Goal: Information Seeking & Learning: Compare options

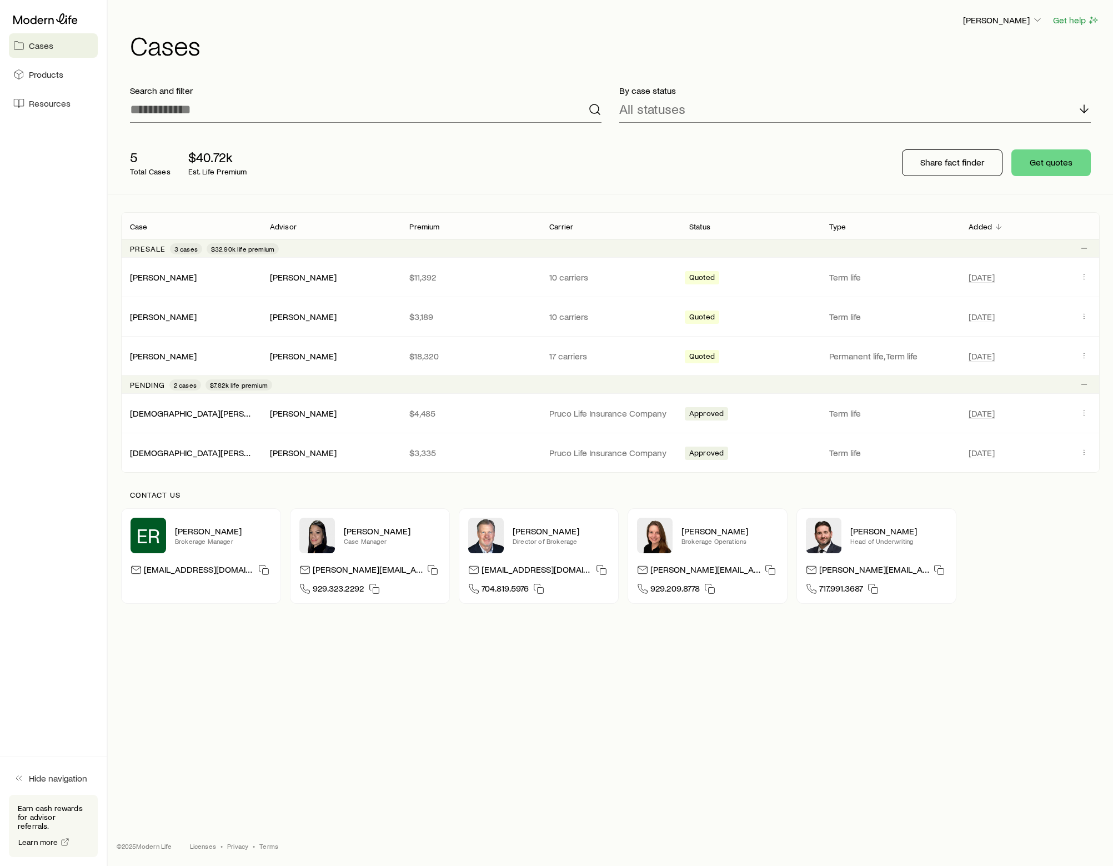
click at [380, 697] on div "[PERSON_NAME] Get help Cases Search and filter By case status All statuses 5 To…" at bounding box center [610, 395] width 1005 height 790
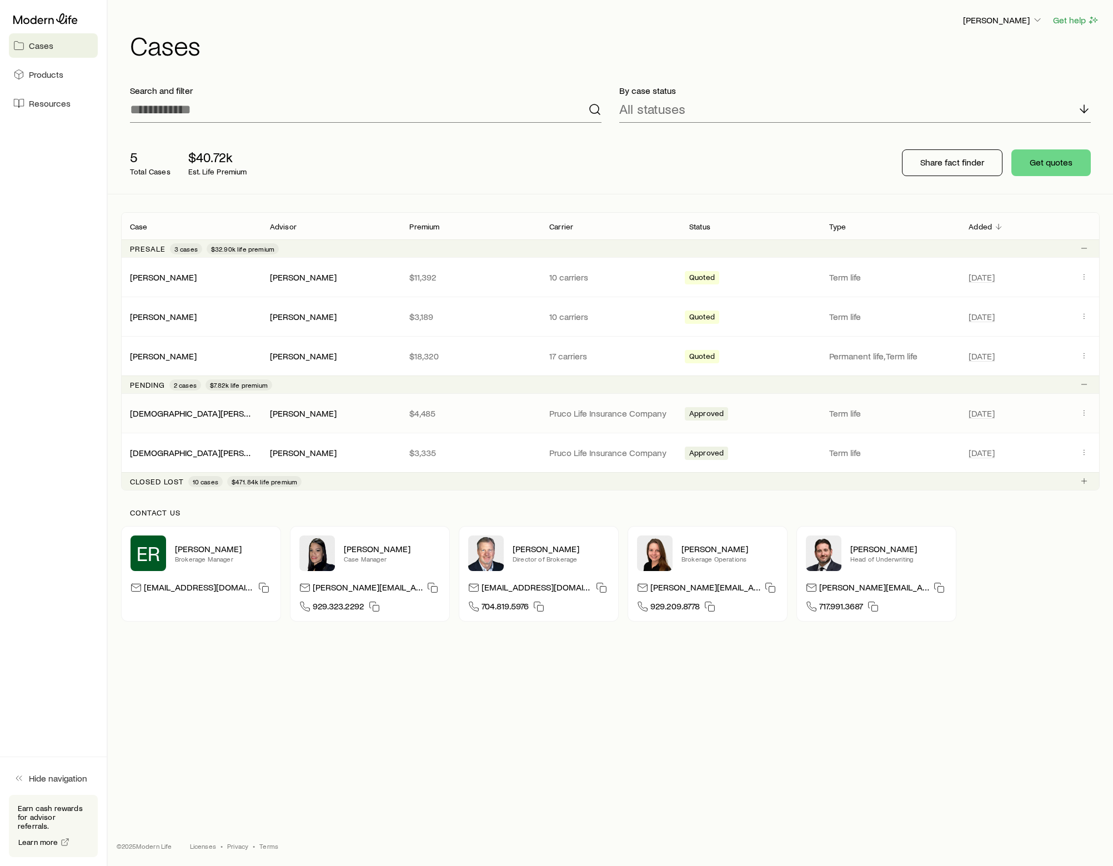
click at [382, 412] on div "[PERSON_NAME]" at bounding box center [331, 414] width 122 height 12
click at [1080, 409] on button "Client cases" at bounding box center [1084, 412] width 13 height 13
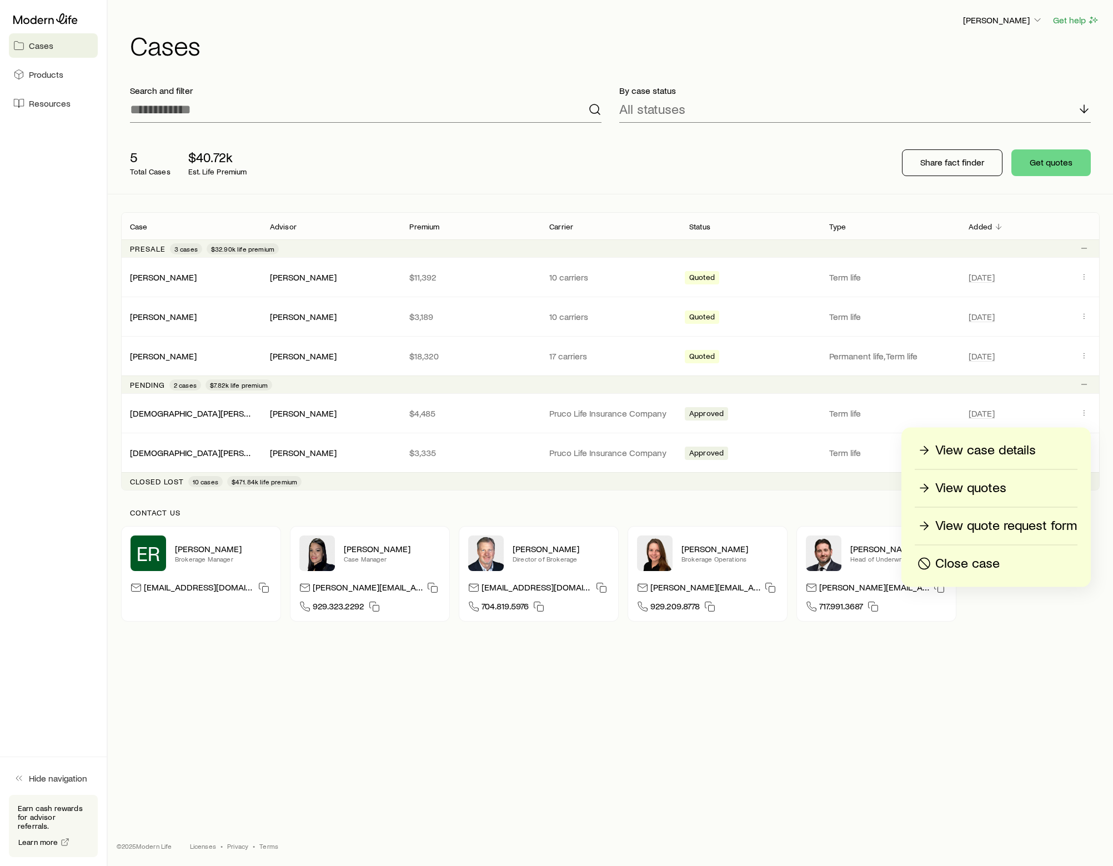
click at [987, 487] on p "View quotes" at bounding box center [970, 488] width 71 height 18
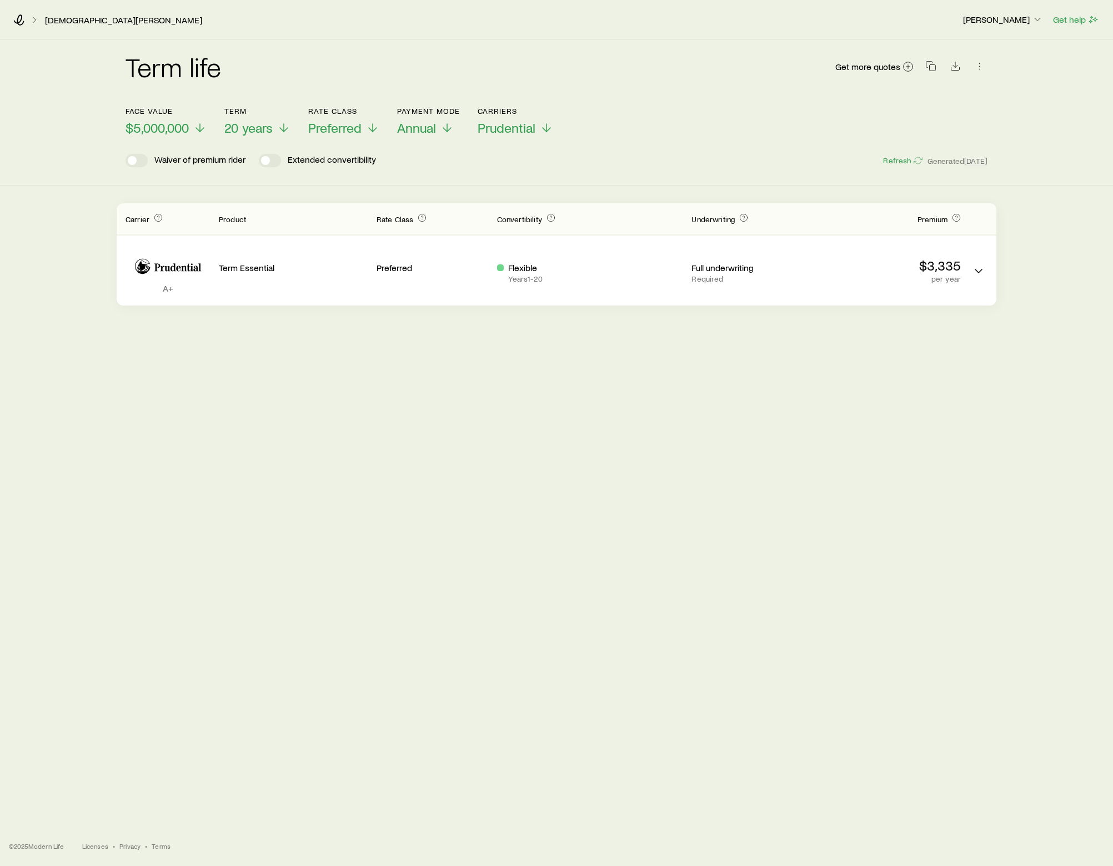
click at [654, 535] on div "Term life Get more quotes Face value $5,000,000 Term 20 years Rate Class Prefer…" at bounding box center [556, 415] width 1113 height 750
click at [347, 127] on span "Preferred" at bounding box center [334, 128] width 53 height 16
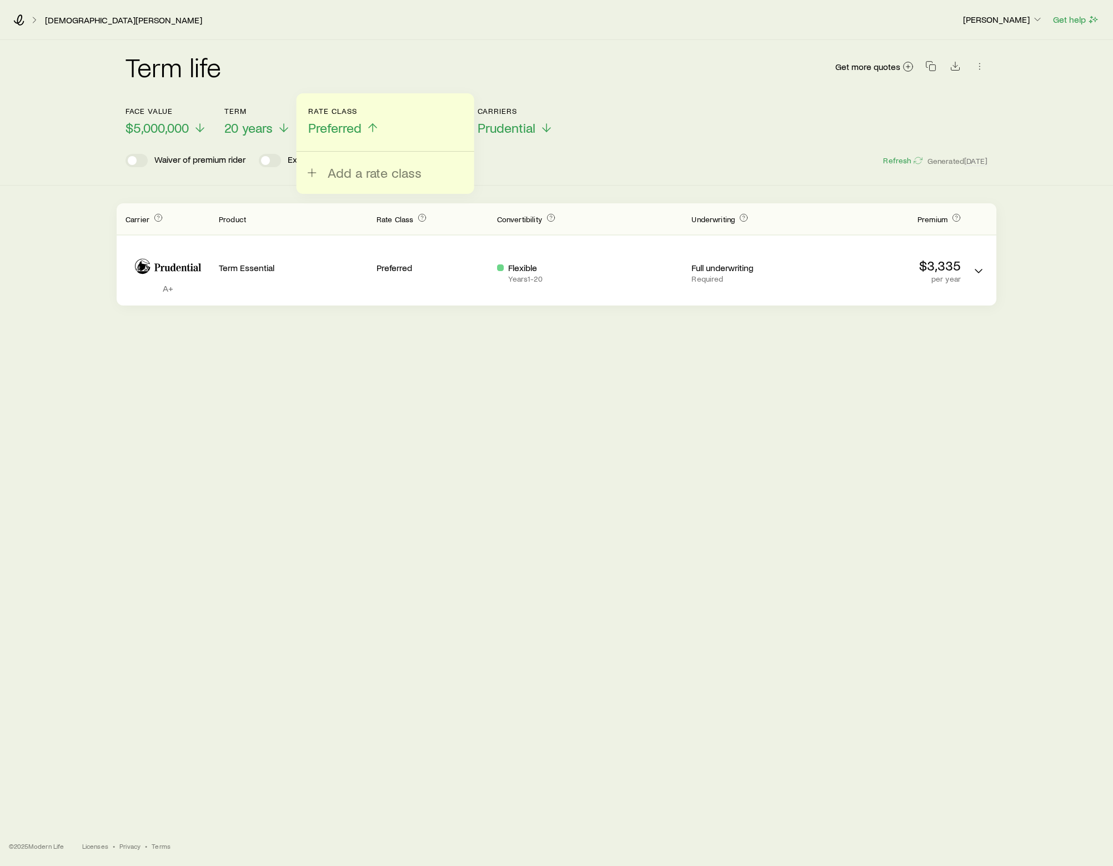
click at [347, 126] on span "Preferred" at bounding box center [334, 128] width 53 height 16
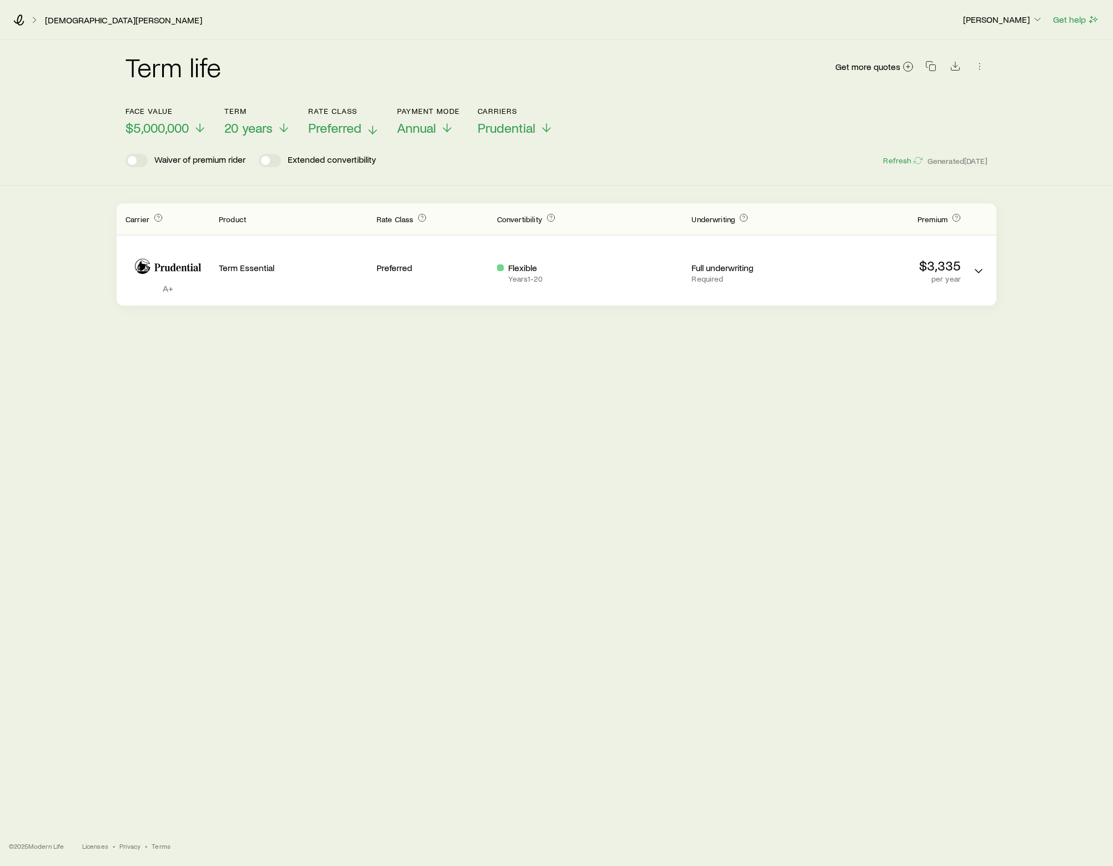
click at [337, 120] on span "Preferred" at bounding box center [334, 128] width 53 height 16
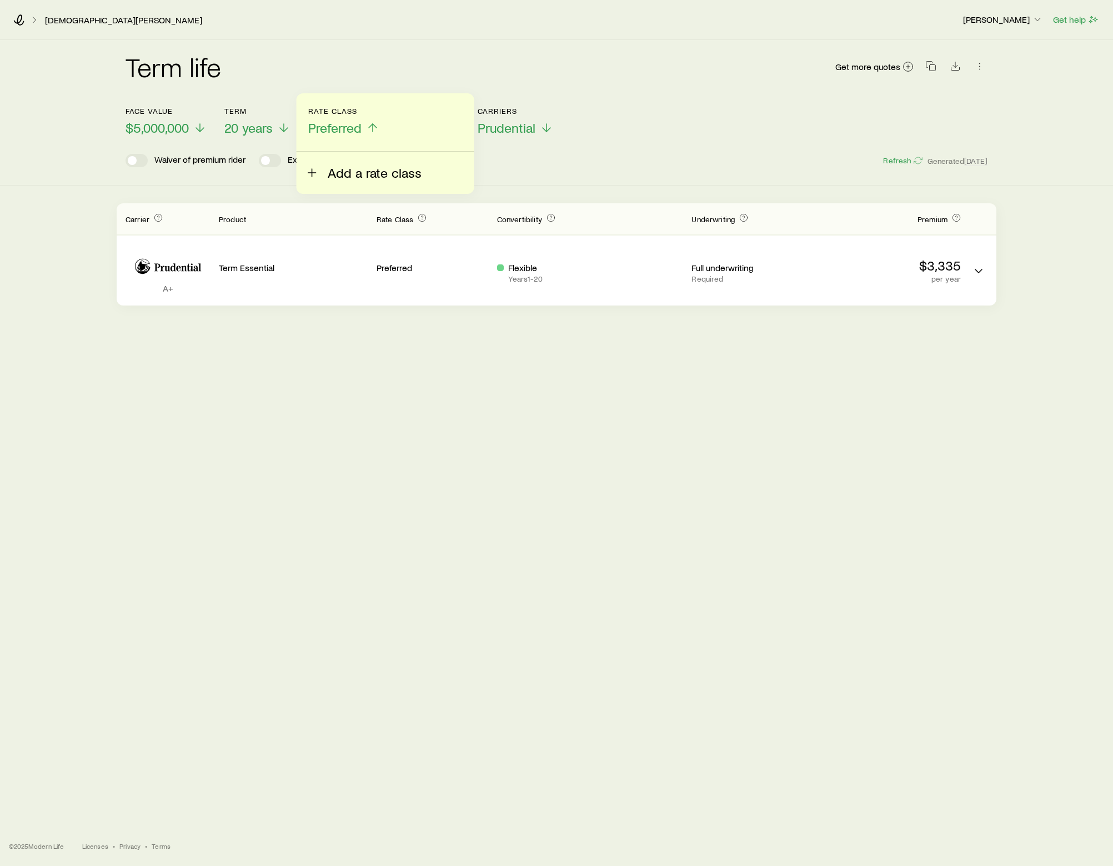
click at [334, 171] on span "Add a rate class" at bounding box center [375, 173] width 94 height 16
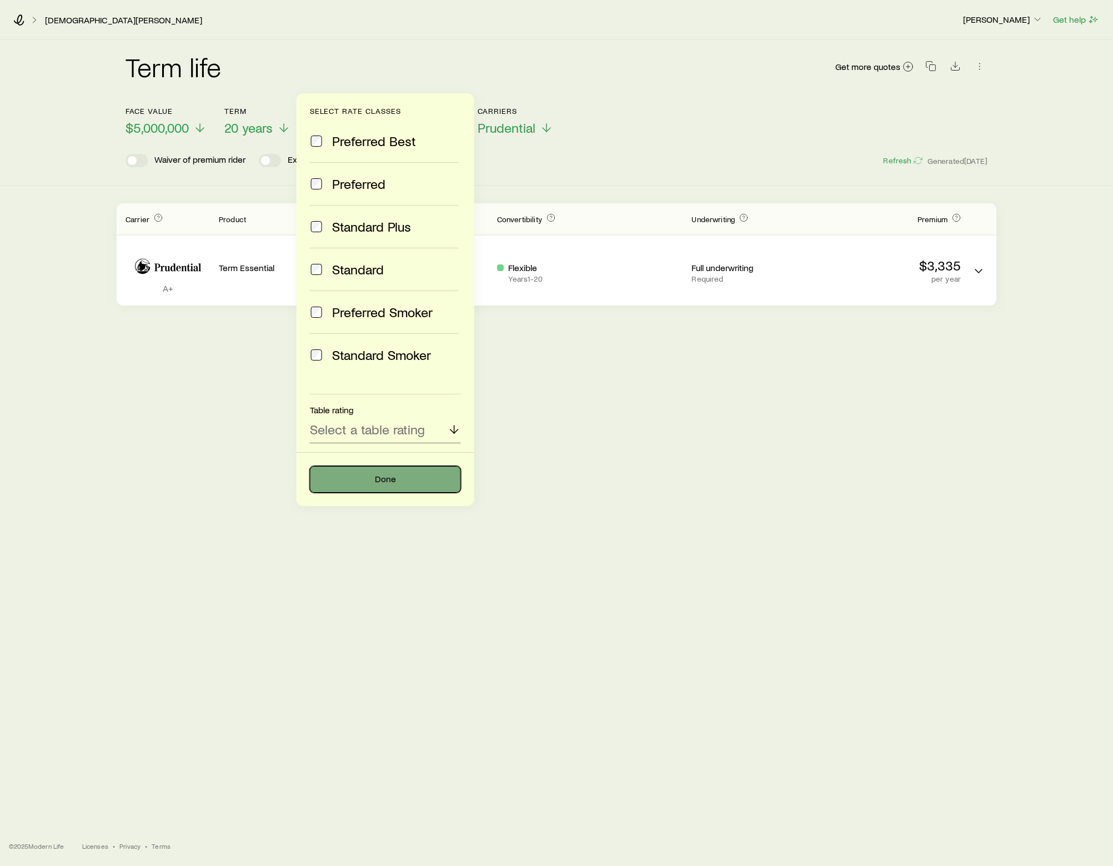
click at [406, 479] on button "Done" at bounding box center [385, 479] width 151 height 27
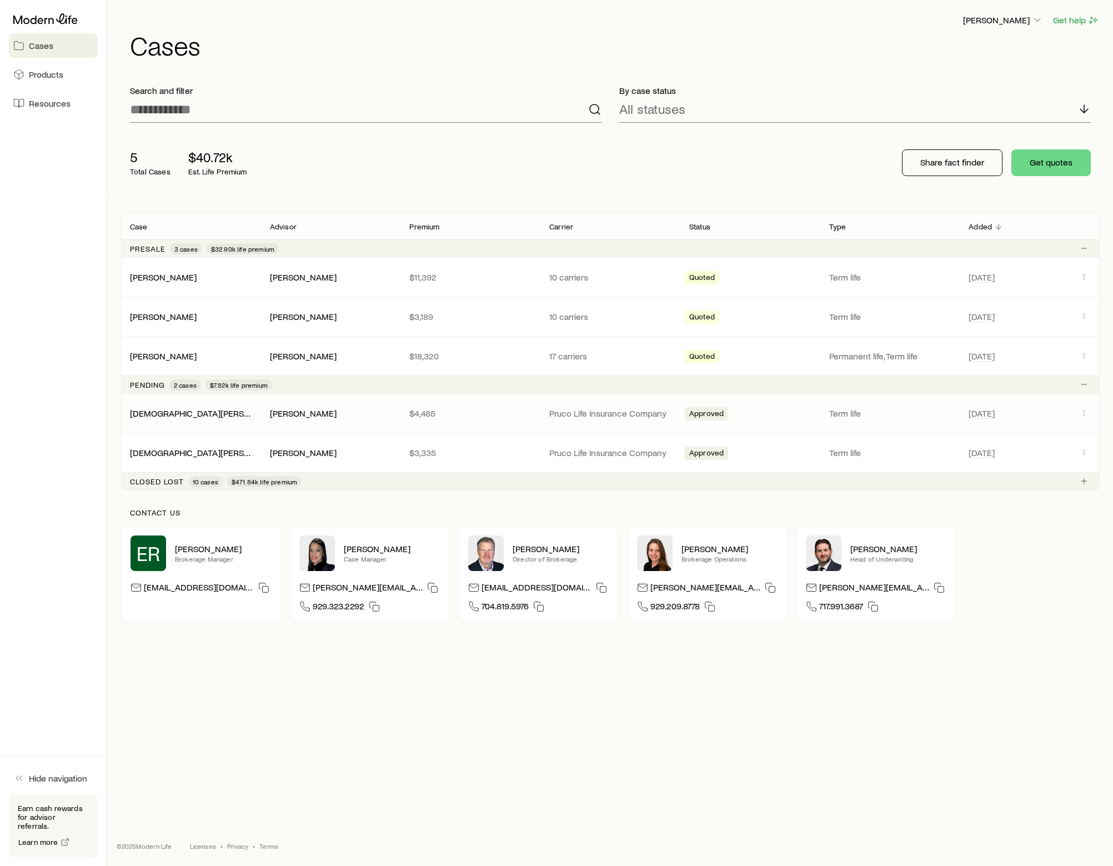
click at [491, 410] on p "$4,485" at bounding box center [470, 413] width 122 height 11
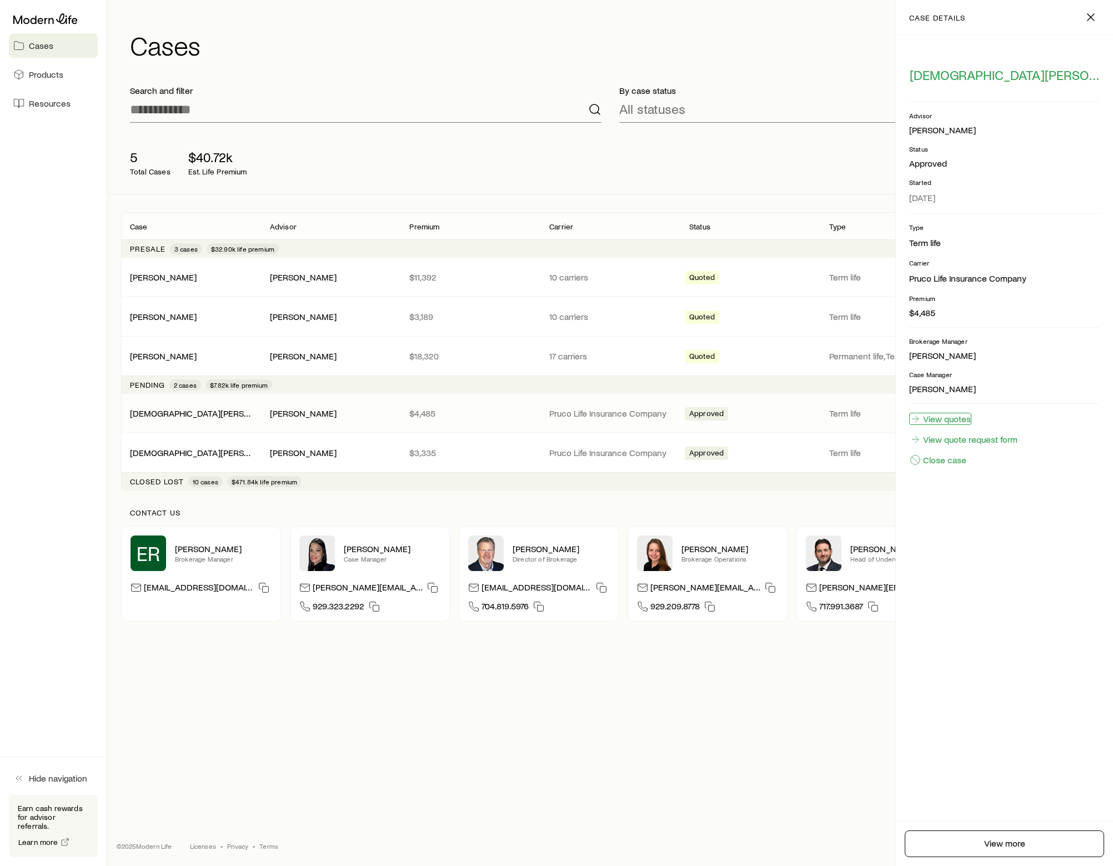
click at [954, 419] on link "View quotes" at bounding box center [940, 419] width 62 height 12
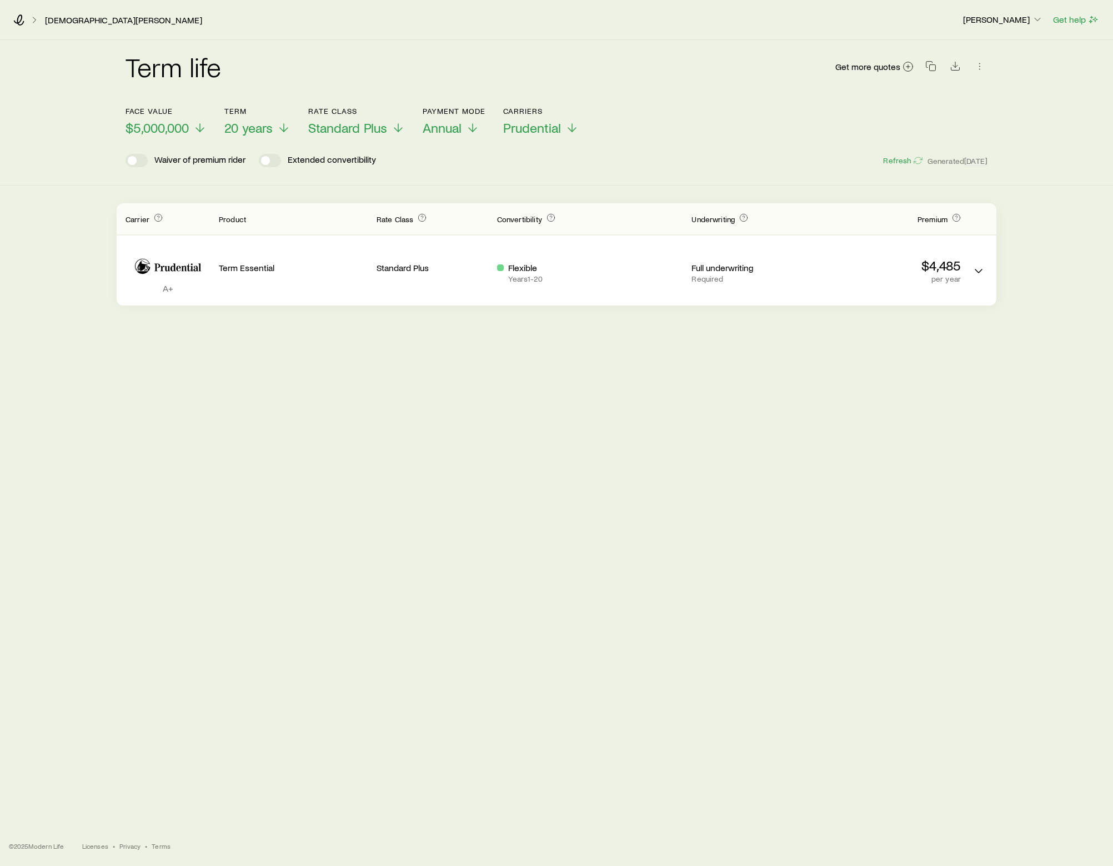
click at [549, 137] on header "Face value $5,000,000 Term 20 years Rate Class Standard Plus Payment Mode Annua…" at bounding box center [557, 137] width 862 height 61
click at [551, 135] on span "Prudential" at bounding box center [532, 128] width 58 height 16
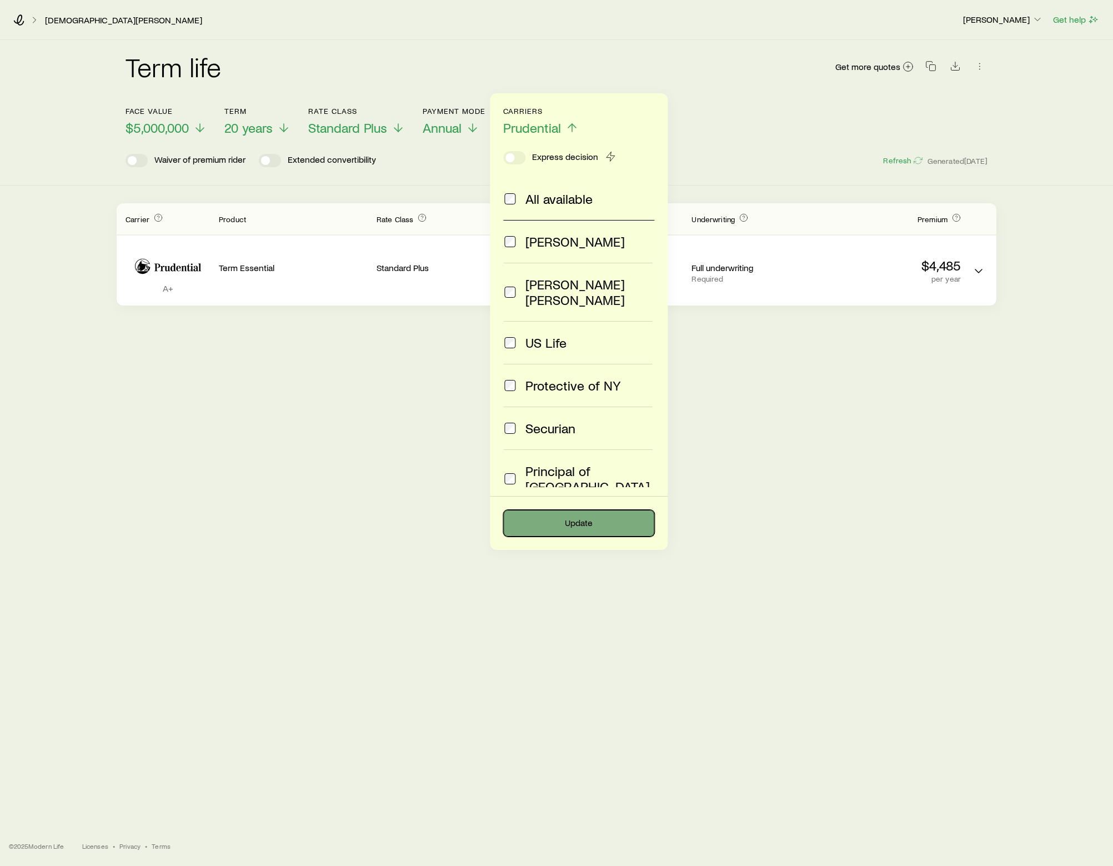
click at [596, 523] on button "Update" at bounding box center [578, 523] width 151 height 27
